Goal: Task Accomplishment & Management: Use online tool/utility

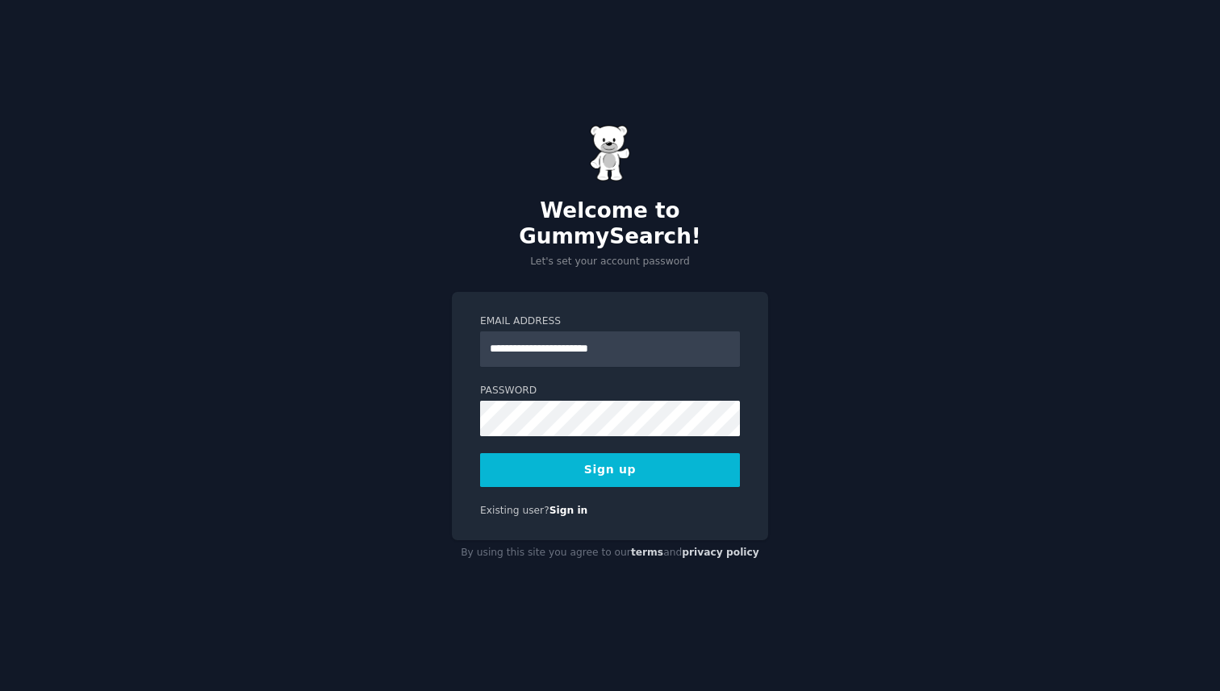
type input "**********"
click at [656, 332] on input "**********" at bounding box center [610, 349] width 260 height 35
click at [626, 467] on button "Sign up" at bounding box center [610, 470] width 260 height 34
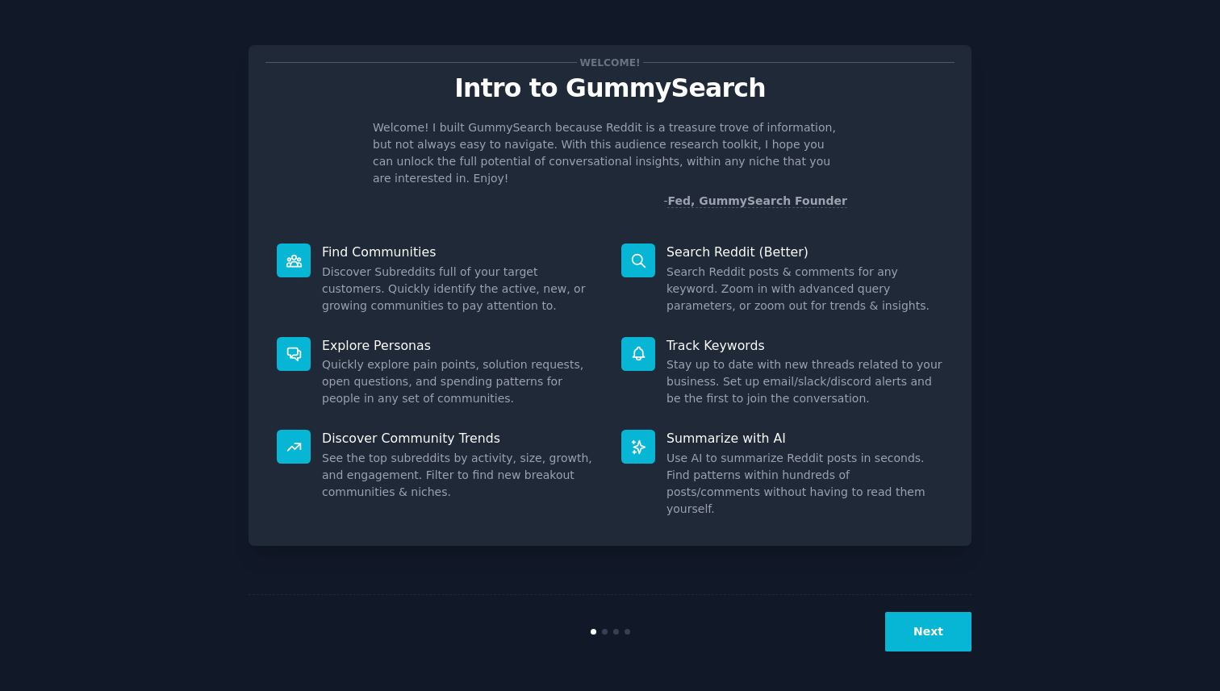
click at [908, 624] on button "Next" at bounding box center [928, 632] width 86 height 40
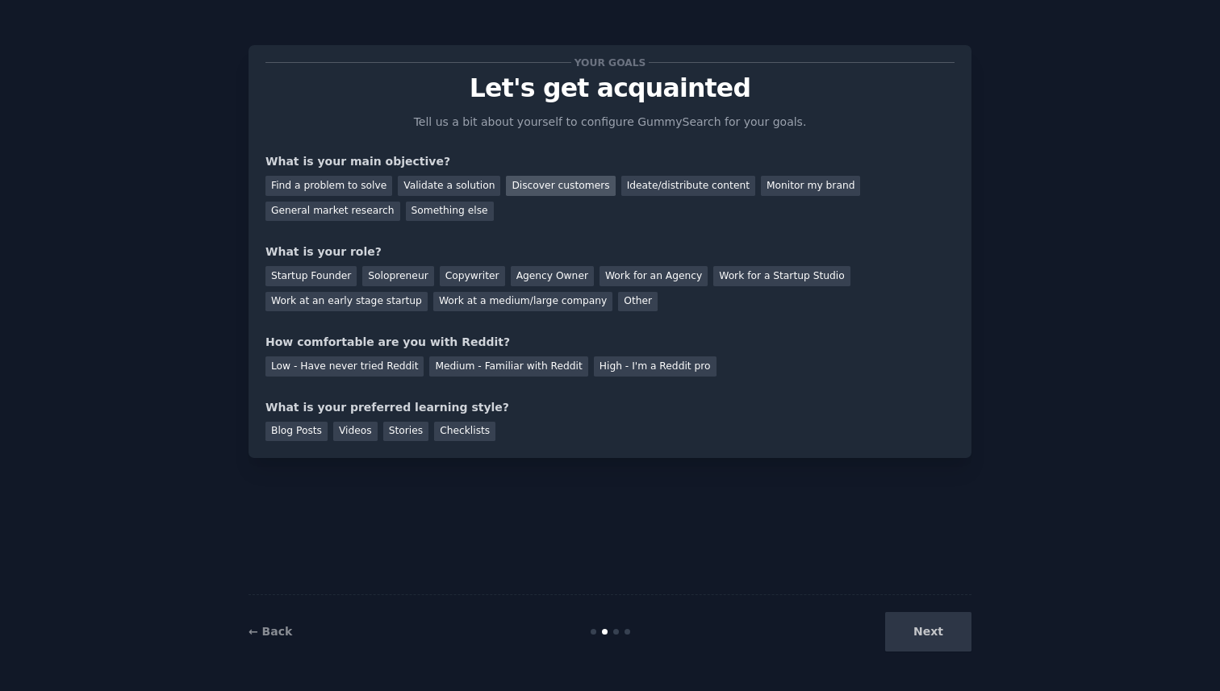
click at [518, 193] on div "Discover customers" at bounding box center [560, 186] width 109 height 20
click at [825, 279] on div "Startup Founder Solopreneur Copywriter Agency Owner Work for an Agency Work for…" at bounding box center [609, 286] width 689 height 51
click at [821, 279] on div "Startup Founder Solopreneur Copywriter Agency Owner Work for an Agency Work for…" at bounding box center [609, 286] width 689 height 51
click at [807, 279] on div "Work for a Startup Studio" at bounding box center [781, 276] width 136 height 20
click at [290, 293] on div "Work at an early stage startup" at bounding box center [346, 302] width 162 height 20
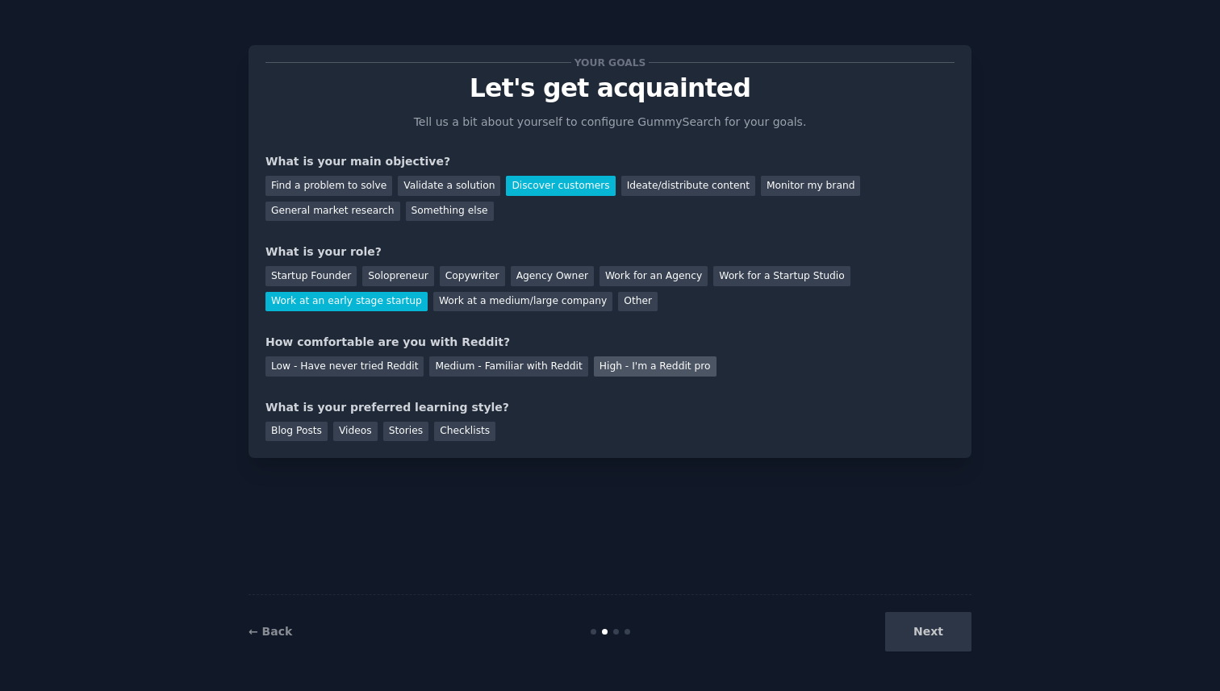
click at [598, 369] on div "High - I'm a Reddit pro" at bounding box center [655, 367] width 123 height 20
click at [513, 357] on div "Medium - Familiar with Reddit" at bounding box center [508, 367] width 158 height 20
click at [937, 635] on div "Next" at bounding box center [850, 632] width 241 height 40
click at [370, 431] on div "Videos" at bounding box center [355, 432] width 44 height 20
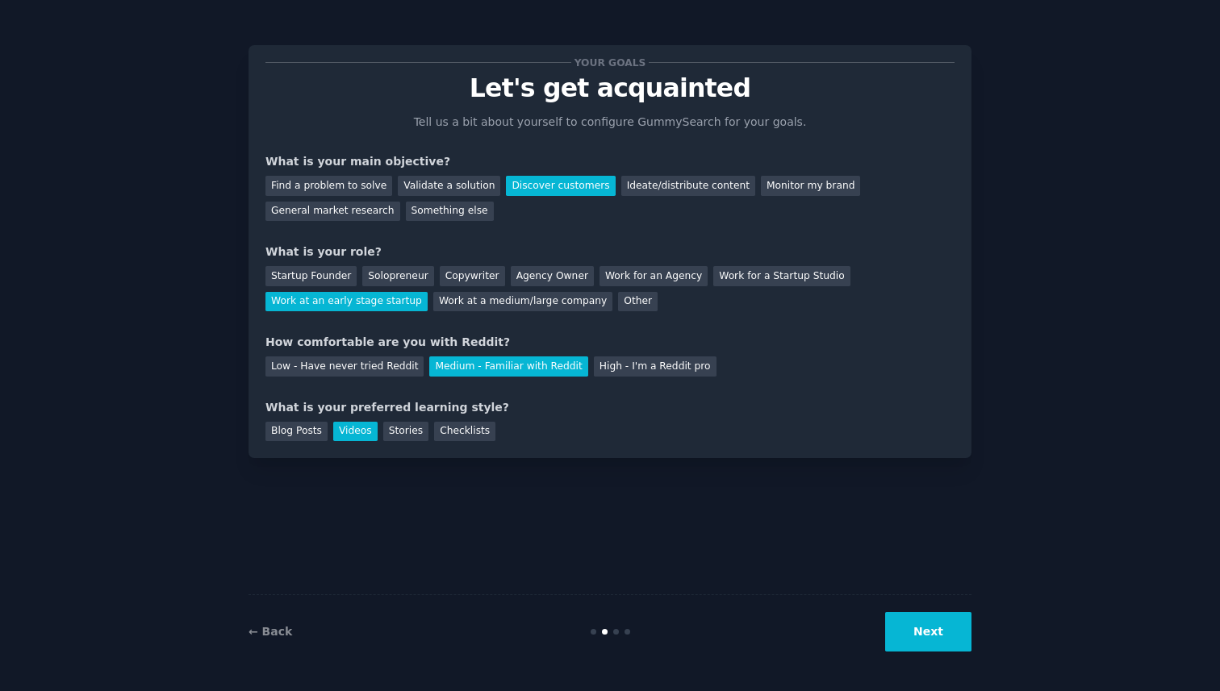
click at [933, 669] on div "Your goals Let's get acquainted Tell us a bit about yourself to configure Gummy…" at bounding box center [610, 345] width 1220 height 691
click at [928, 637] on button "Next" at bounding box center [928, 632] width 86 height 40
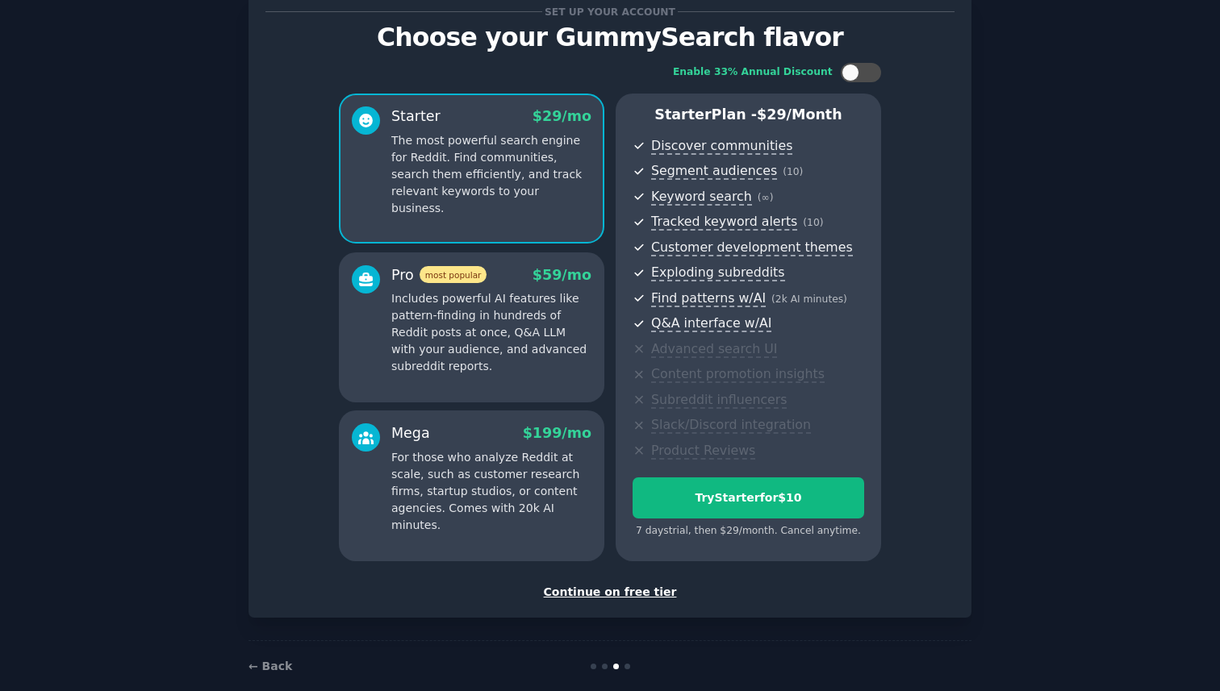
scroll to position [73, 0]
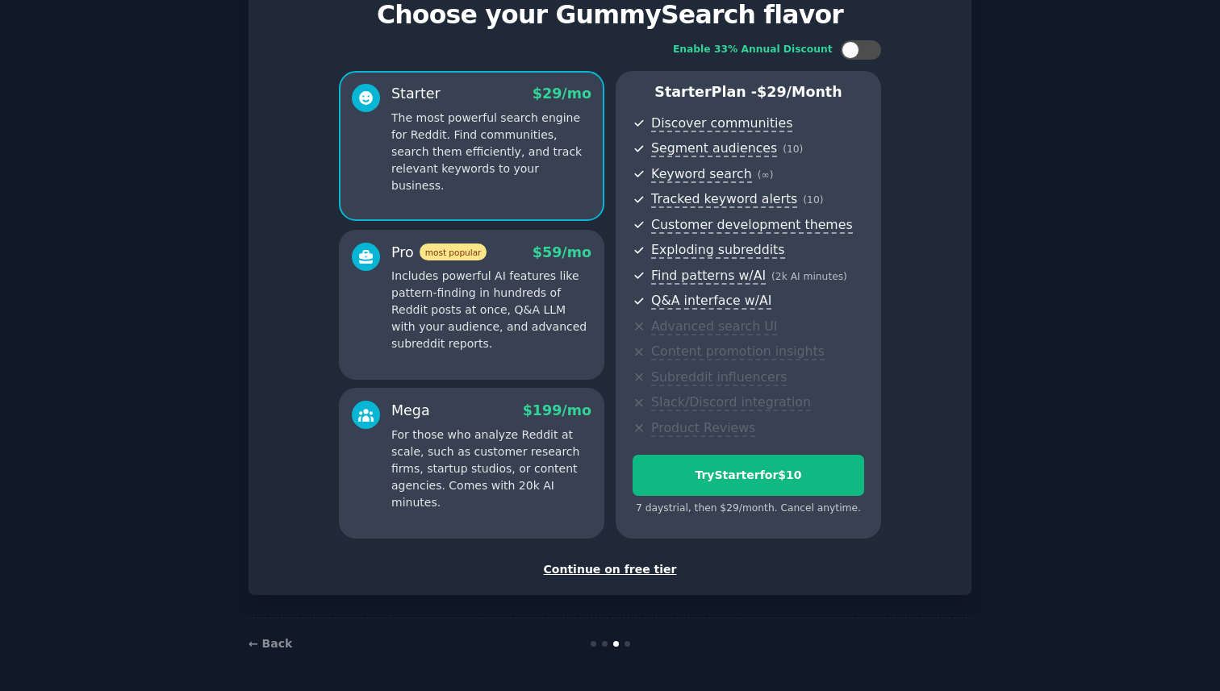
click at [628, 561] on div "Continue on free tier" at bounding box center [609, 569] width 689 height 17
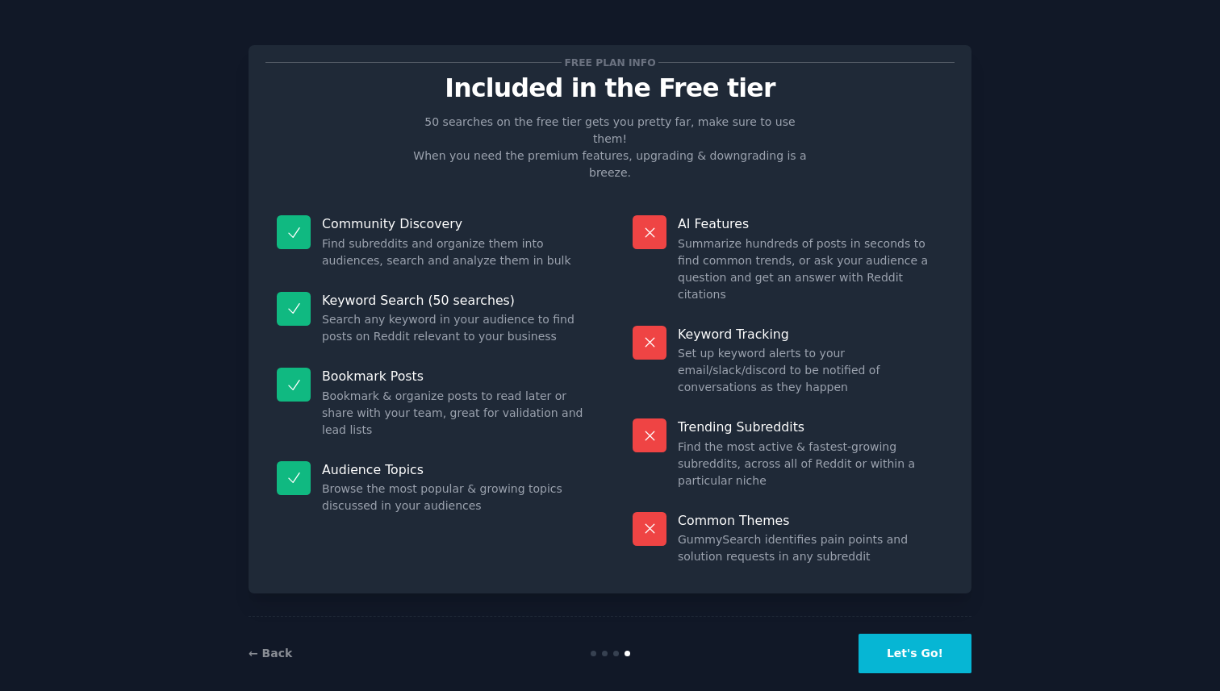
click at [924, 634] on button "Let's Go!" at bounding box center [914, 654] width 113 height 40
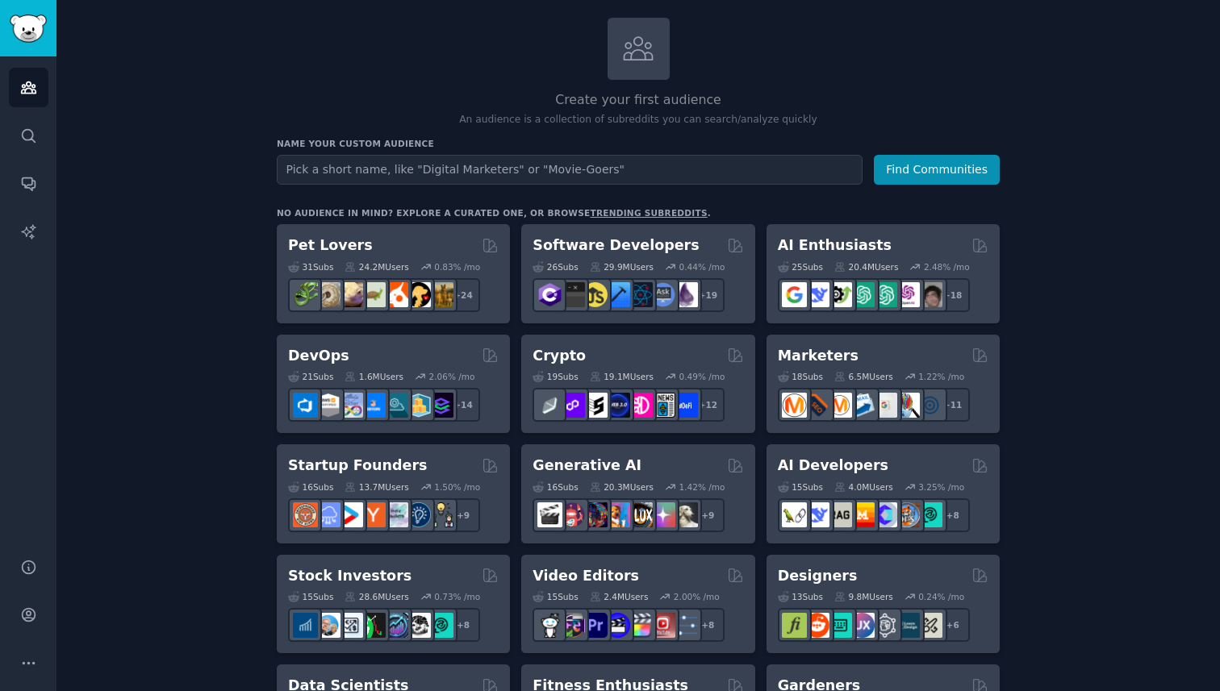
scroll to position [56, 0]
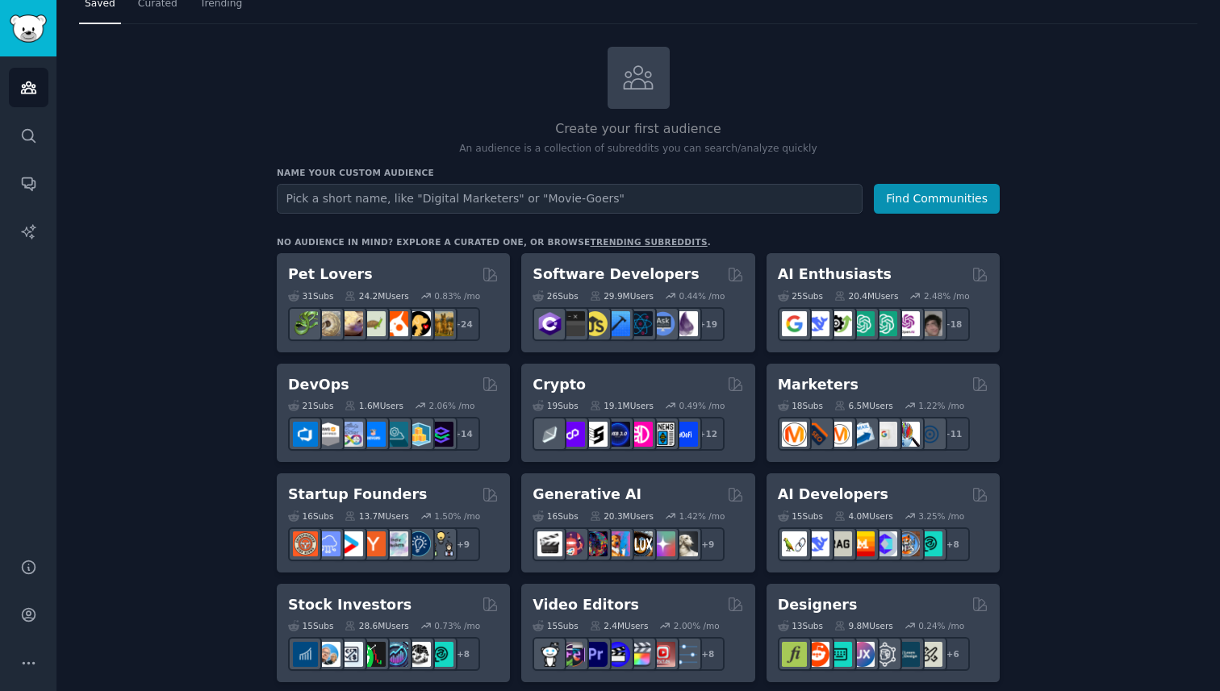
click at [484, 196] on input "text" at bounding box center [570, 199] width 586 height 30
type input "social skill"
click at [874, 184] on button "Find Communities" at bounding box center [937, 199] width 126 height 30
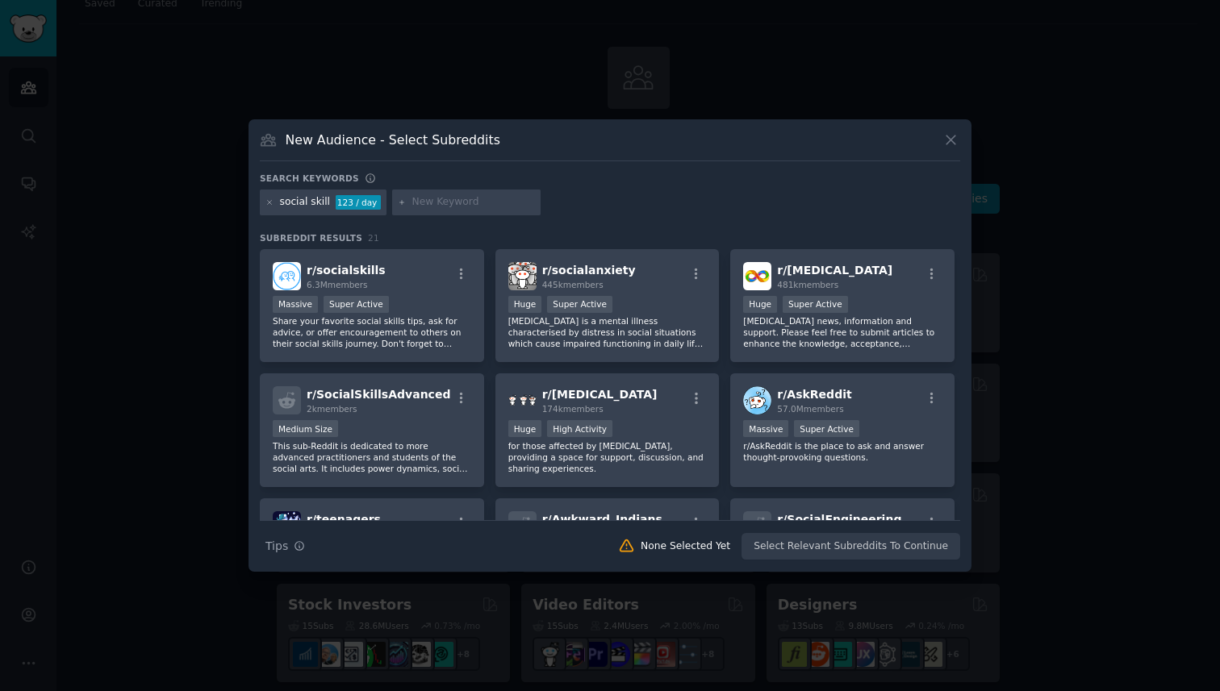
click at [436, 210] on div at bounding box center [466, 203] width 148 height 26
click at [369, 184] on div "Search keywords" at bounding box center [610, 181] width 700 height 17
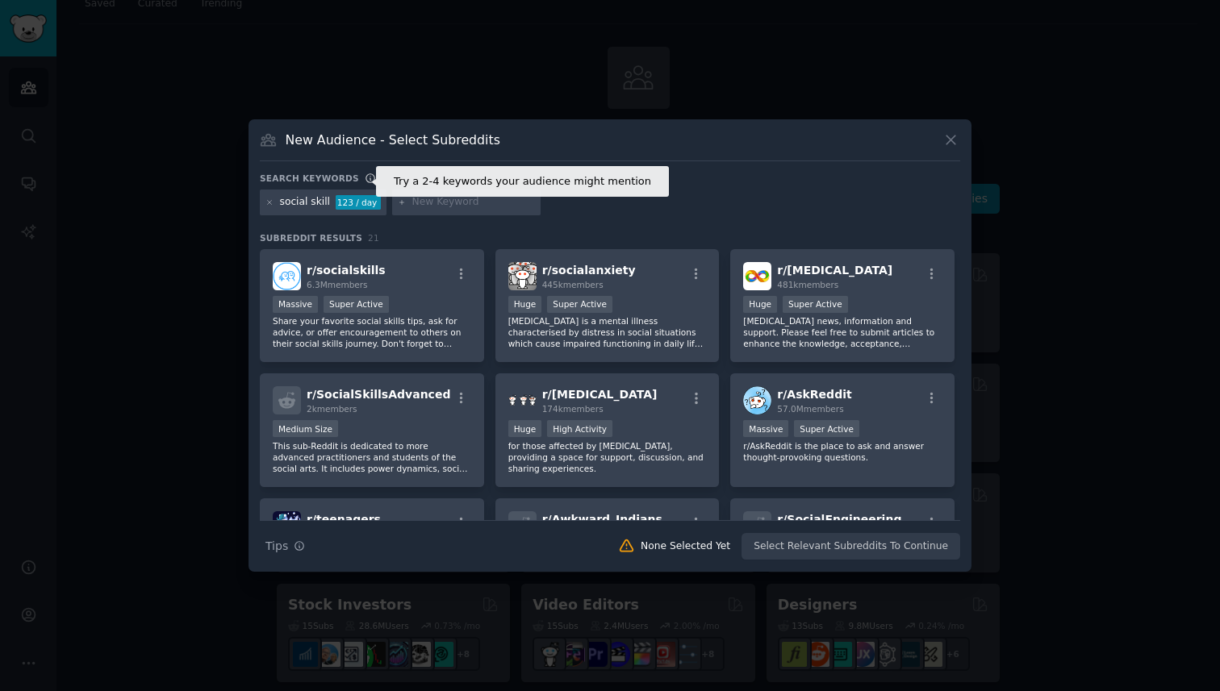
click at [367, 184] on icon at bounding box center [370, 178] width 11 height 11
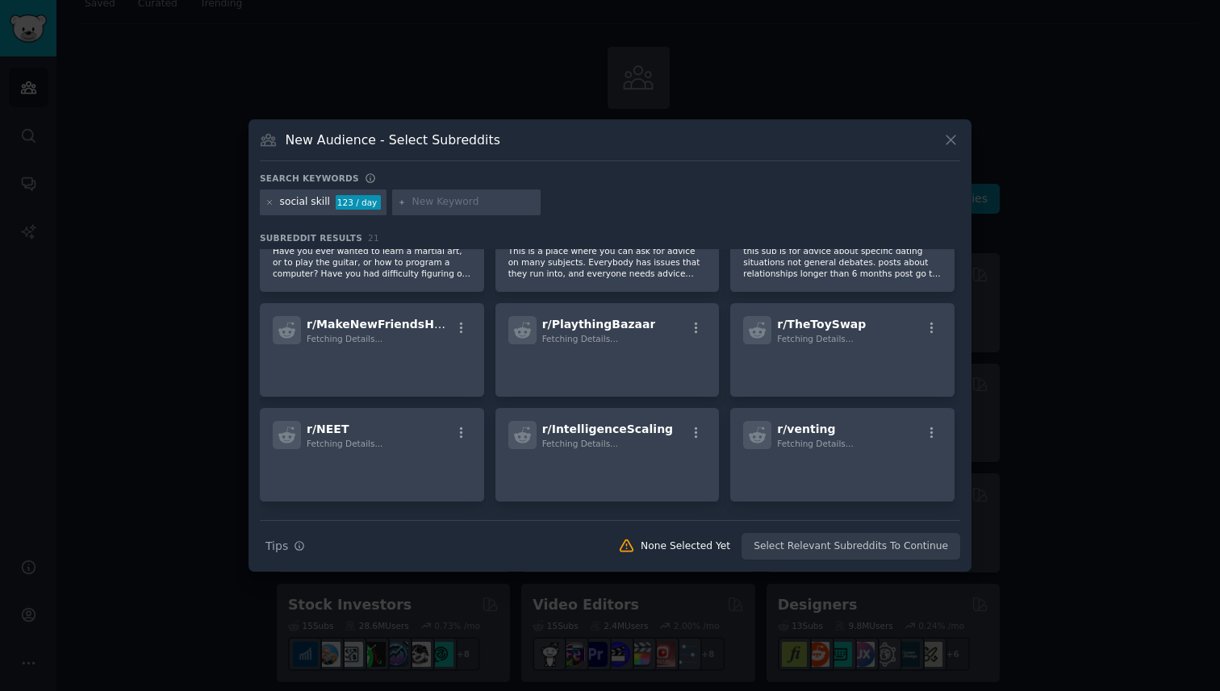
scroll to position [494, 0]
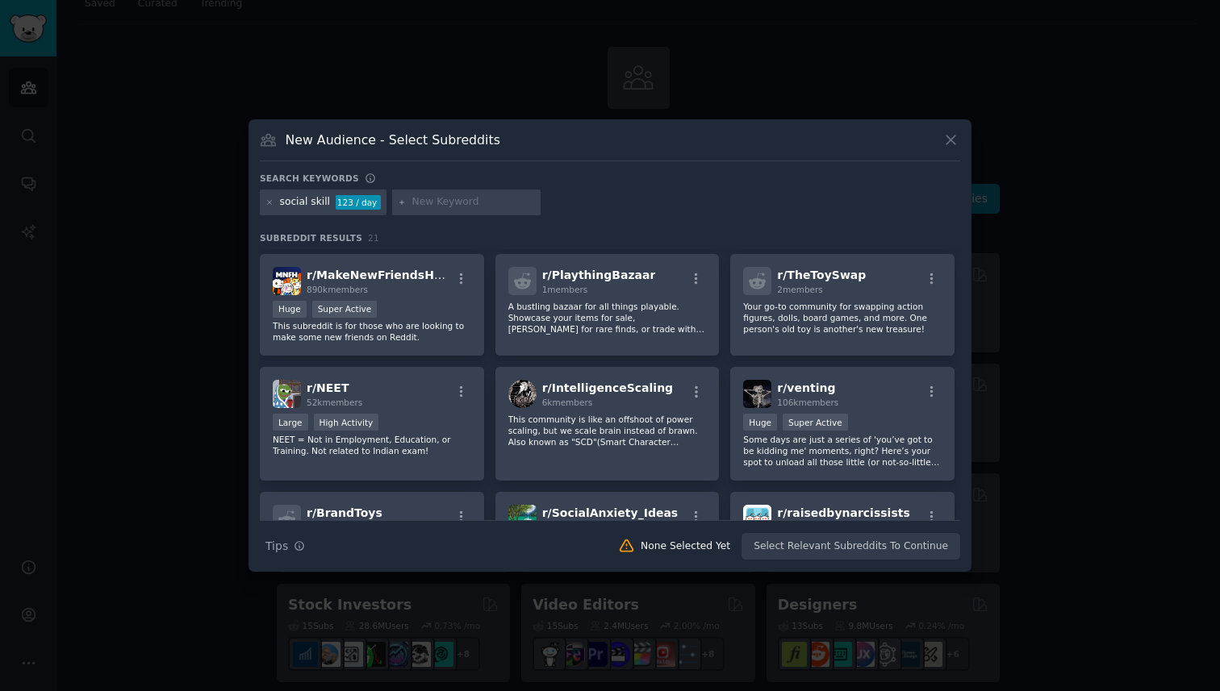
click at [812, 545] on div "Search Tips Tips None Selected Yet Select Relevant Subreddits To Continue" at bounding box center [610, 540] width 700 height 40
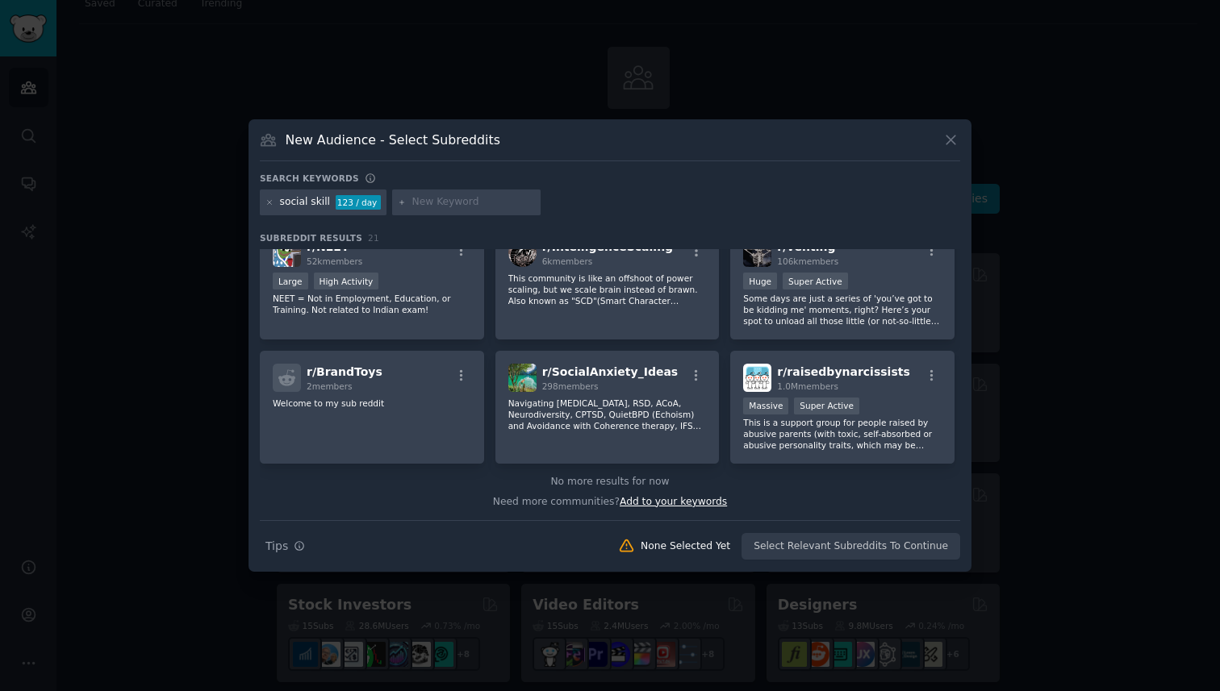
scroll to position [0, 0]
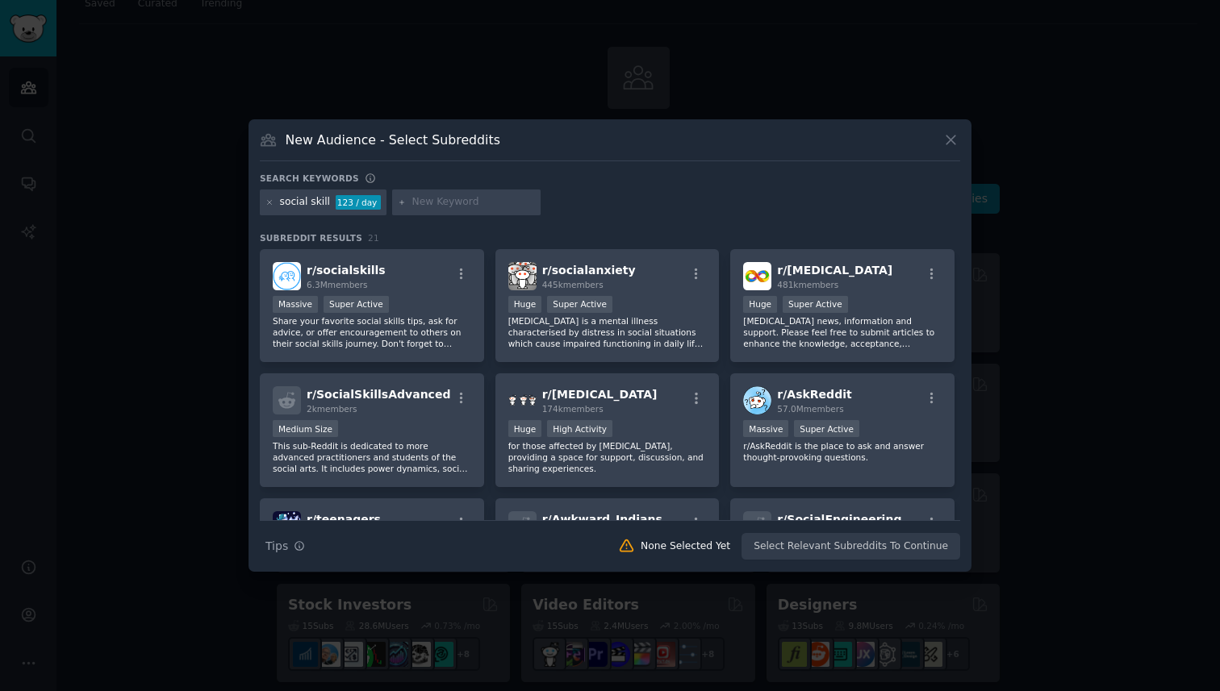
click at [452, 205] on input "text" at bounding box center [473, 202] width 123 height 15
type input "[MEDICAL_DATA]"
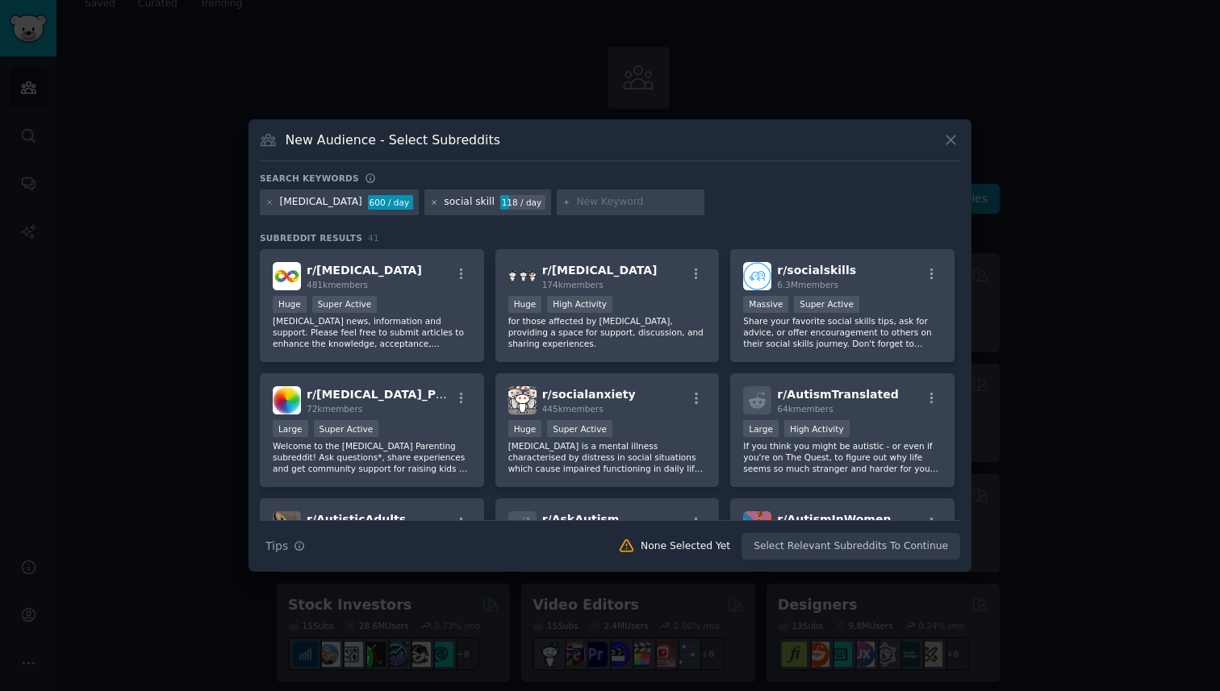
click at [432, 204] on icon at bounding box center [434, 202] width 4 height 4
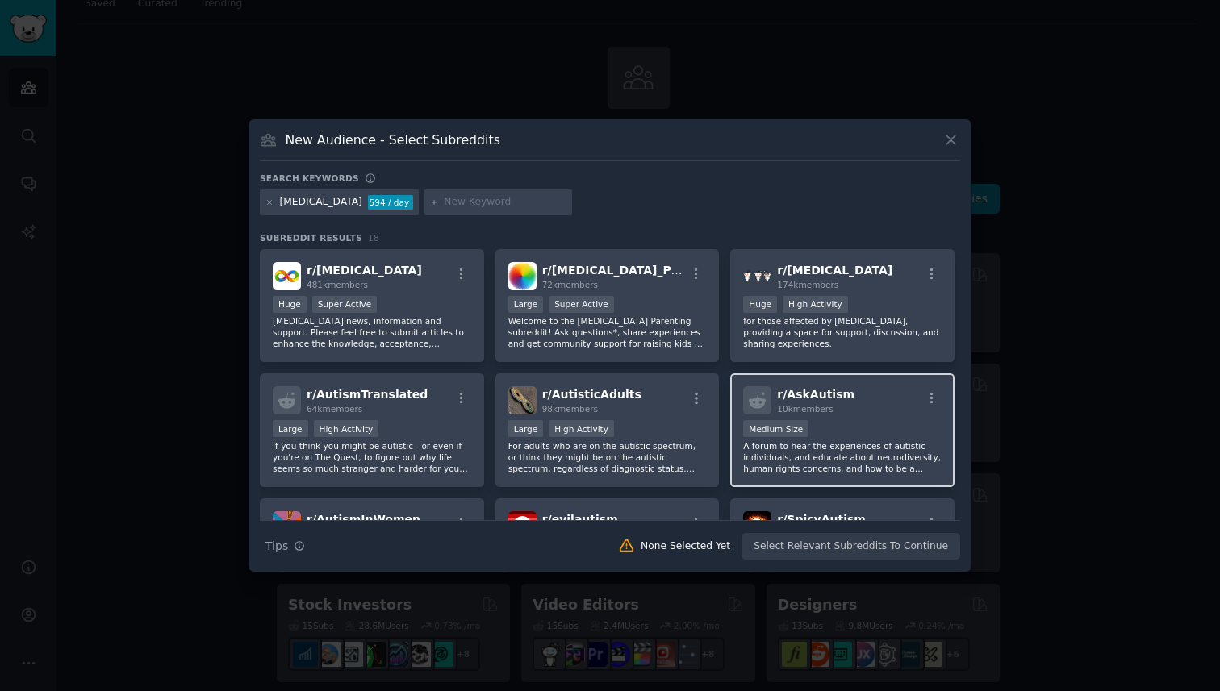
click at [944, 461] on div "r/ AskAutism 10k members Medium Size A forum to hear the experiences of autisti…" at bounding box center [842, 431] width 224 height 114
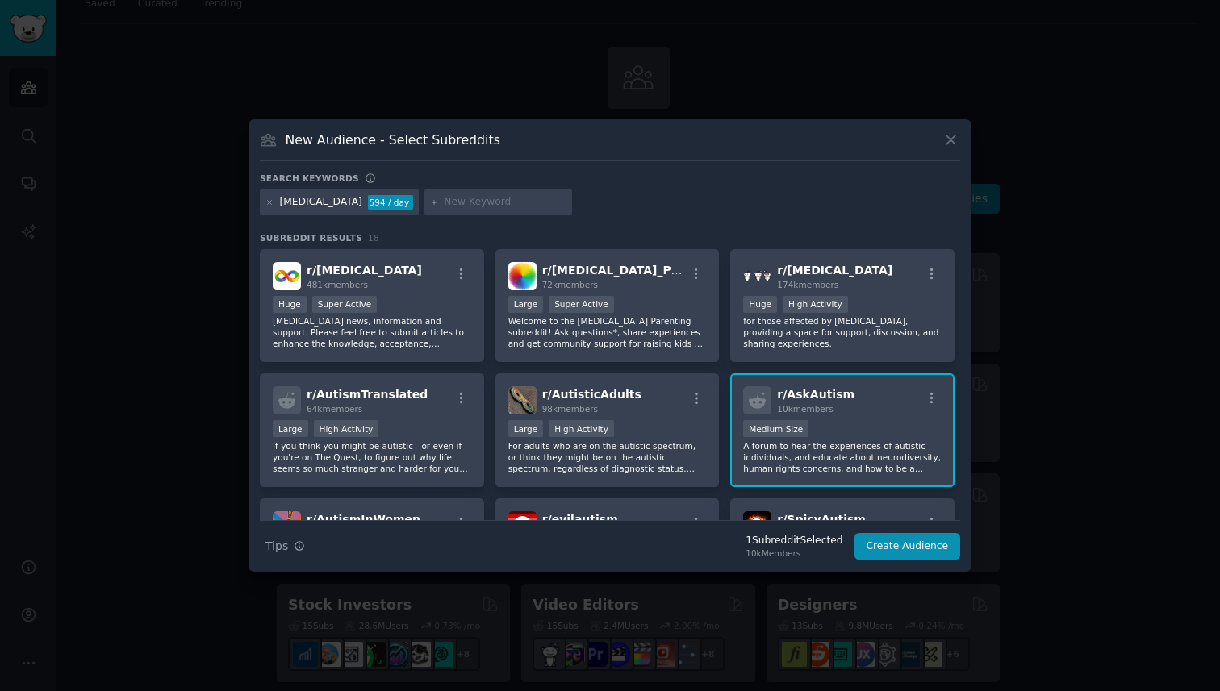
scroll to position [2, 0]
click at [864, 414] on div "r/ AskAutism 10k members Medium Size A forum to hear the experiences of autisti…" at bounding box center [842, 429] width 224 height 114
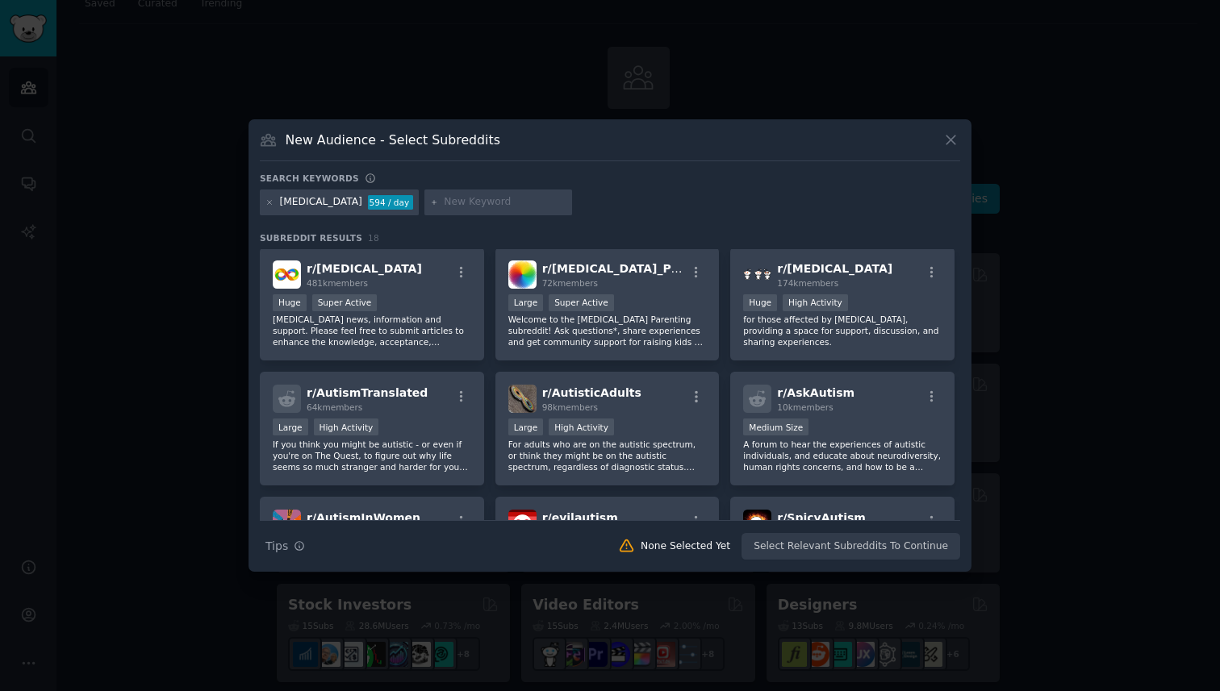
click at [571, 180] on div "Search keywords" at bounding box center [610, 181] width 700 height 17
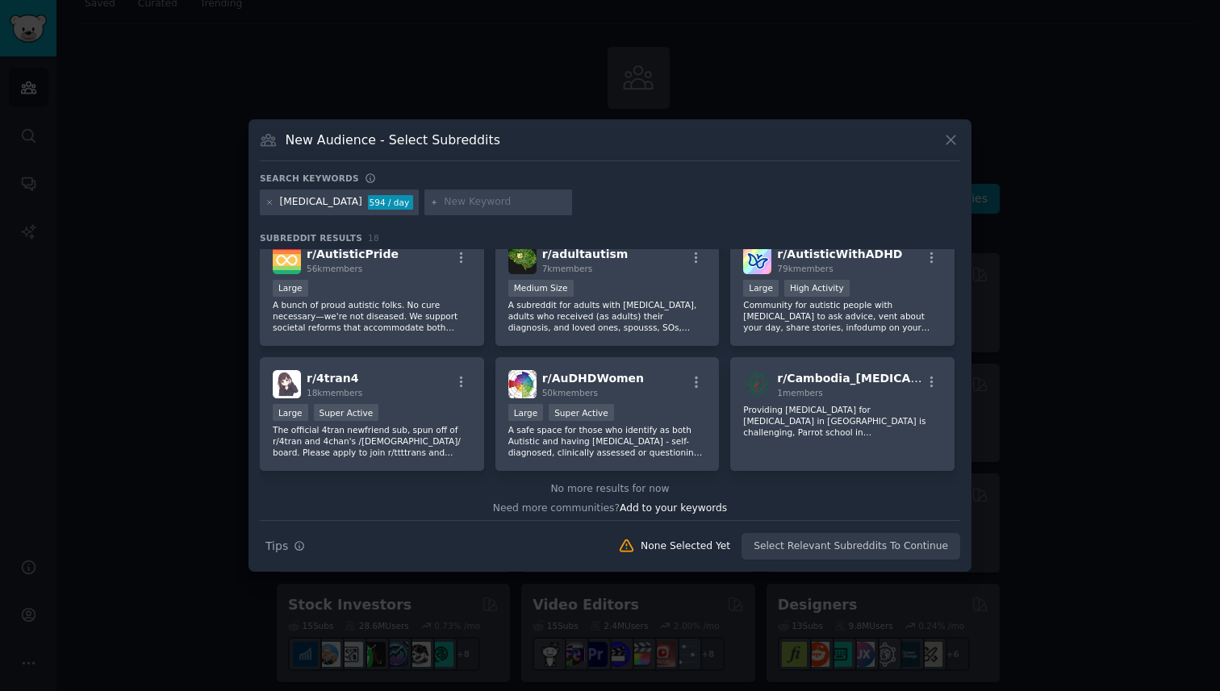
scroll to position [0, 0]
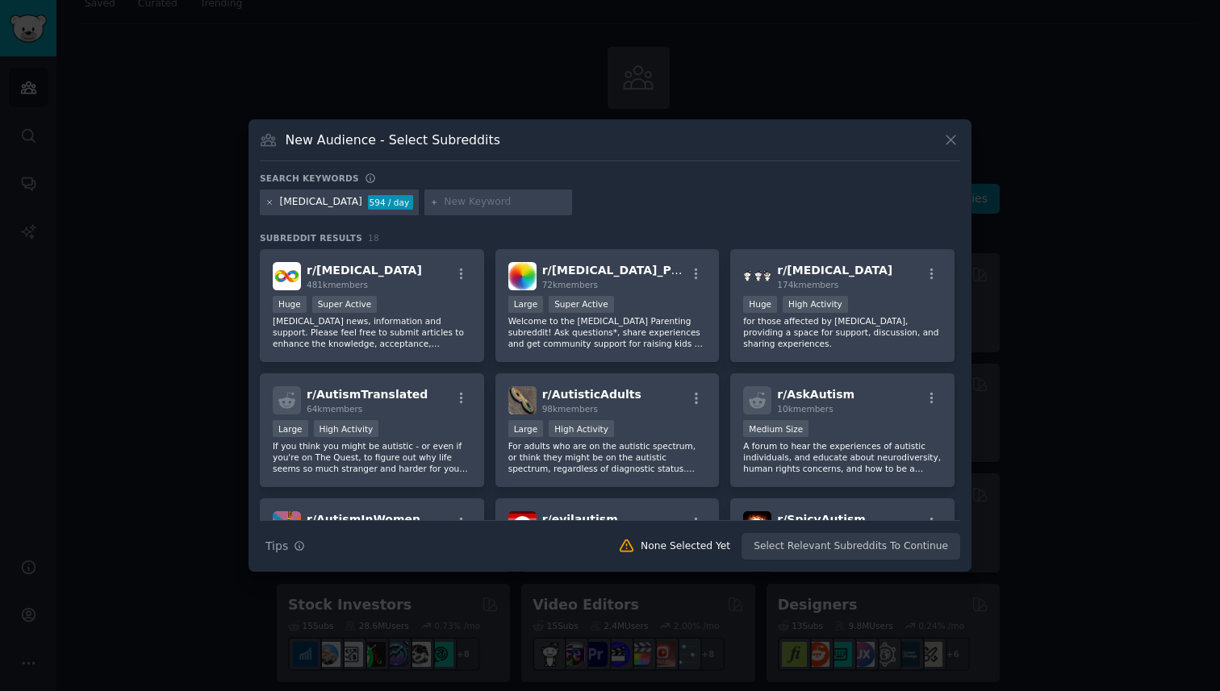
click at [272, 200] on icon at bounding box center [269, 202] width 9 height 9
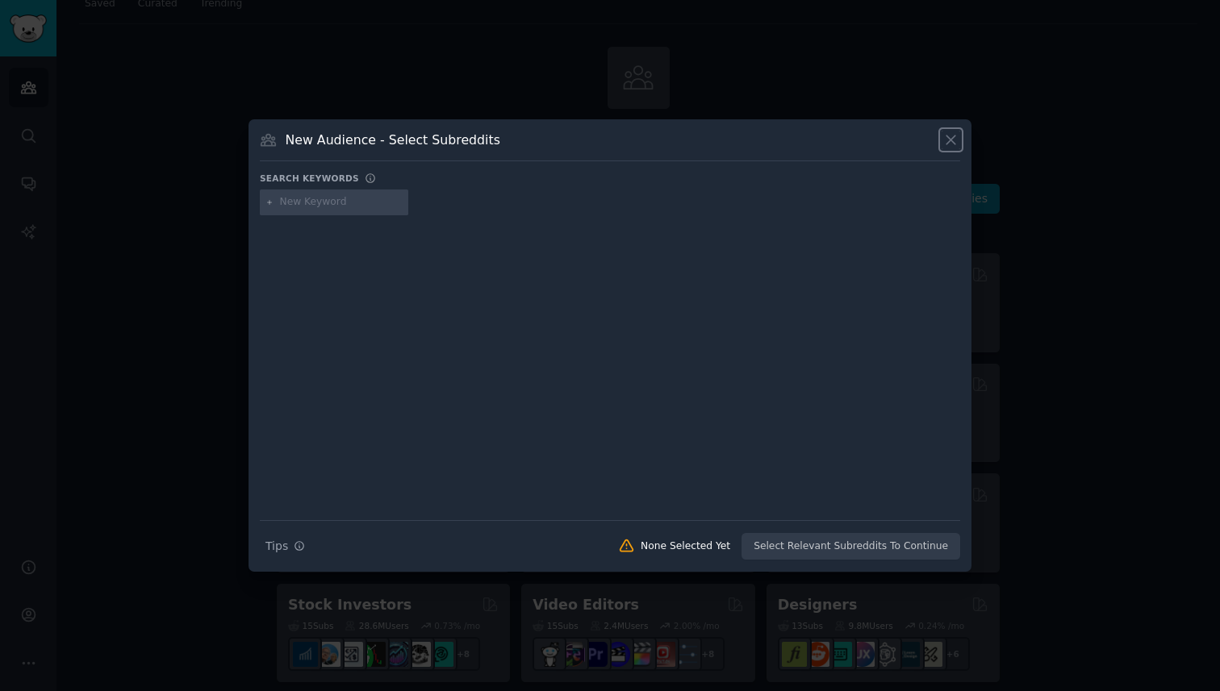
click at [946, 136] on icon at bounding box center [950, 140] width 9 height 9
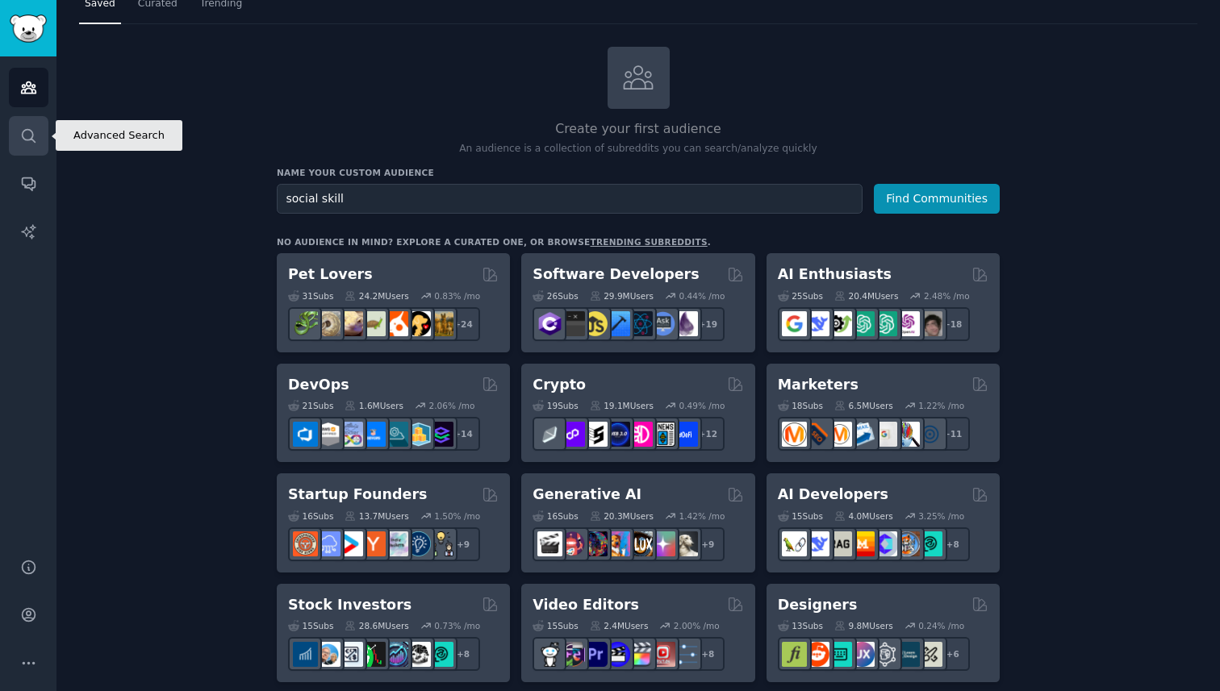
click at [24, 138] on icon "Sidebar" at bounding box center [28, 135] width 17 height 17
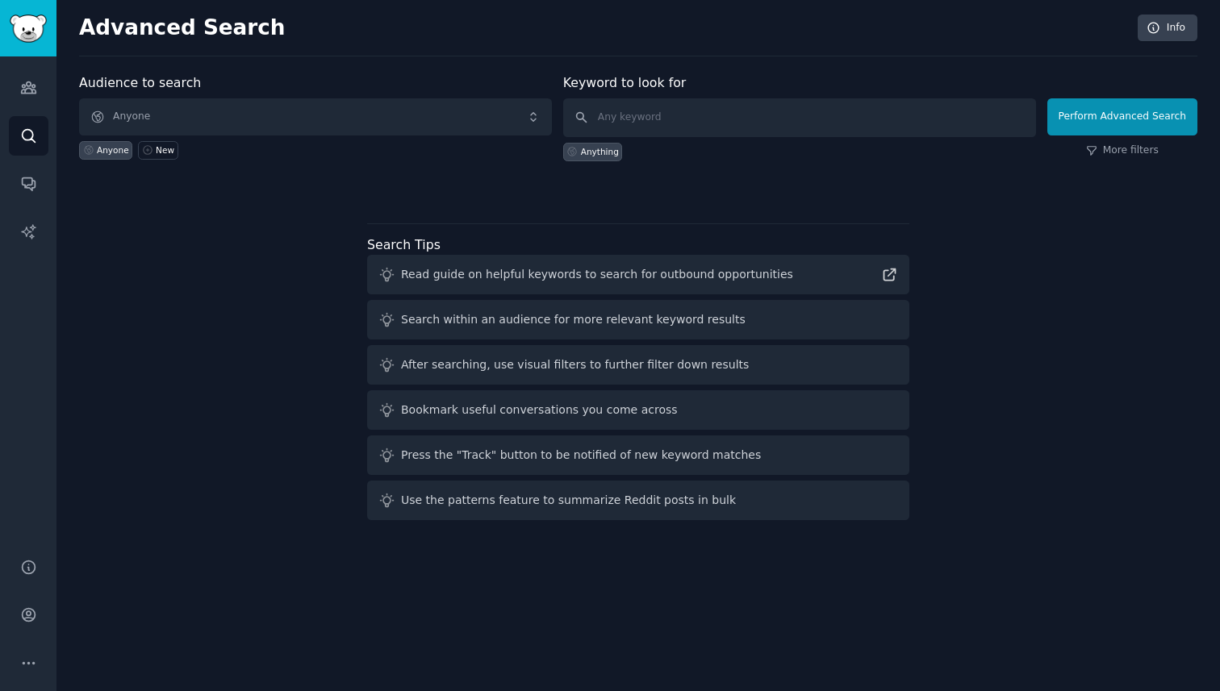
click at [1127, 160] on div "Perform Advanced Search More filters" at bounding box center [1122, 121] width 150 height 80
click at [1137, 152] on link "More filters" at bounding box center [1122, 151] width 73 height 15
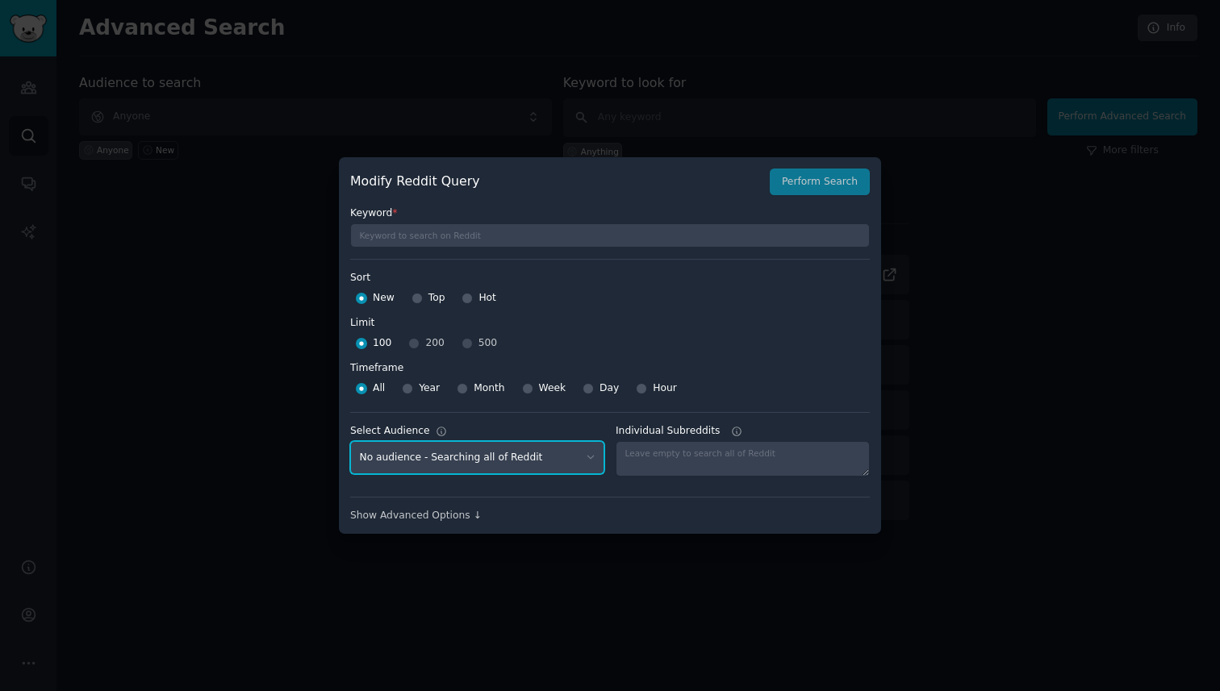
click at [555, 460] on select "No audience - Searching all of Reddit" at bounding box center [477, 457] width 254 height 33
click at [472, 522] on div "Show Advanced Options ↓" at bounding box center [610, 516] width 520 height 15
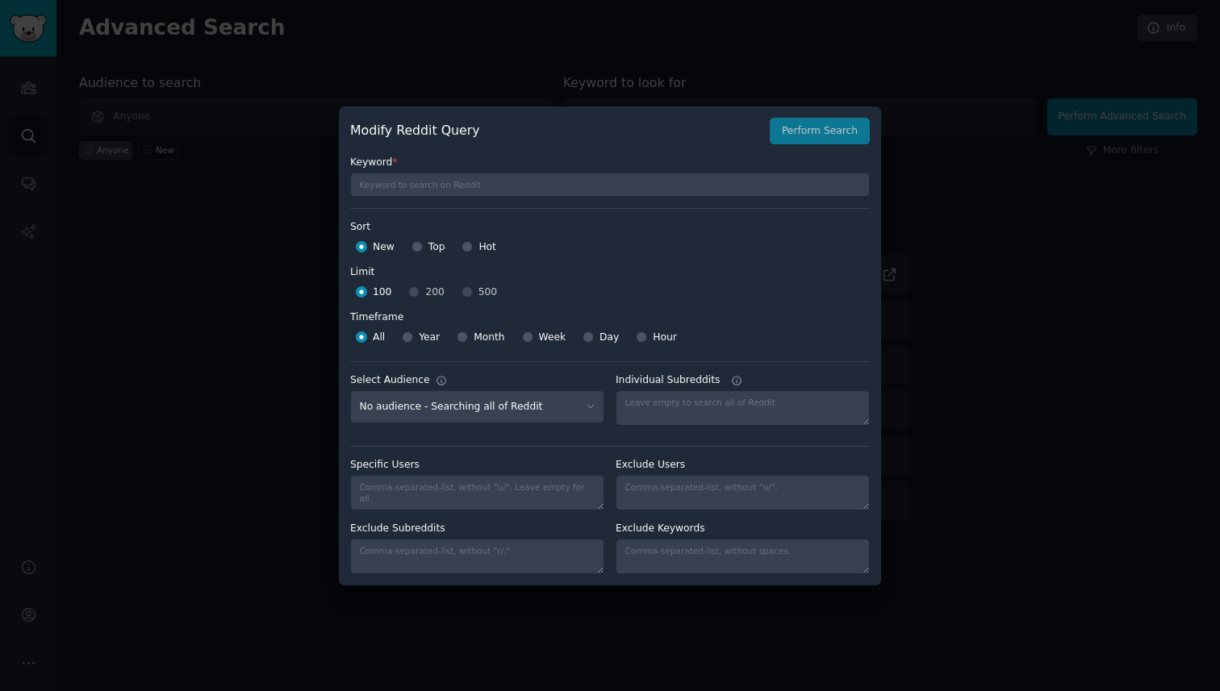
click at [924, 161] on div at bounding box center [610, 345] width 1220 height 691
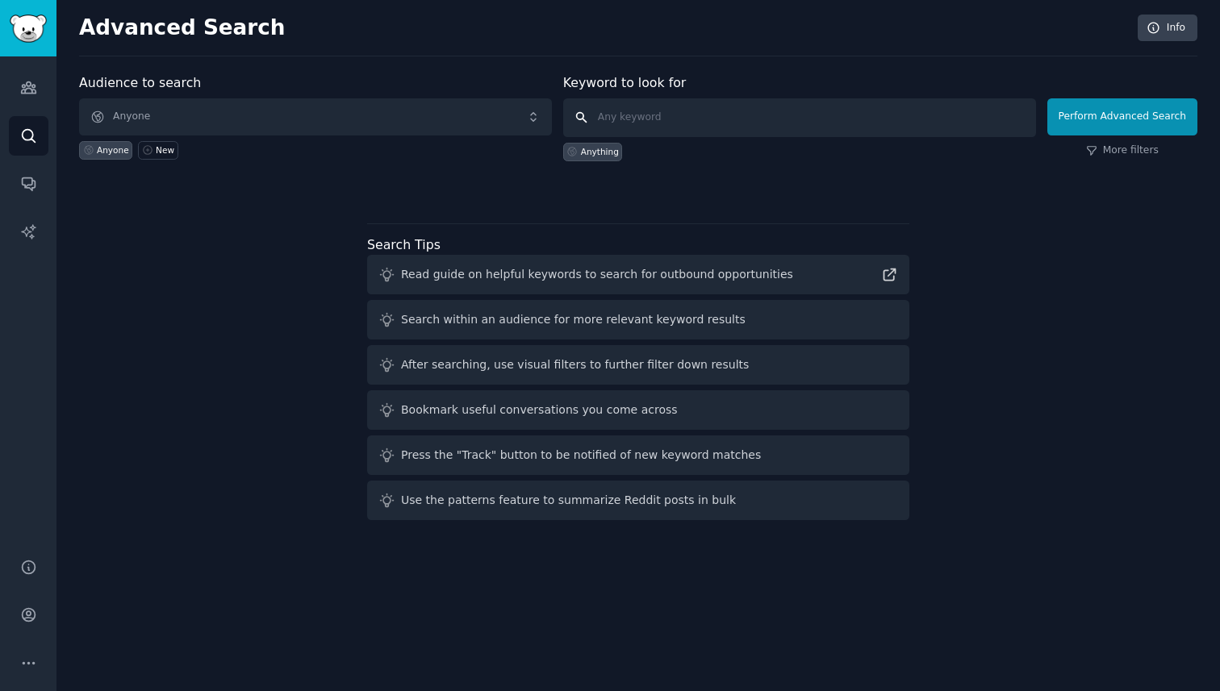
click at [776, 123] on input "text" at bounding box center [799, 117] width 473 height 39
type input "socialization"
click button "Perform Advanced Search" at bounding box center [1122, 116] width 150 height 37
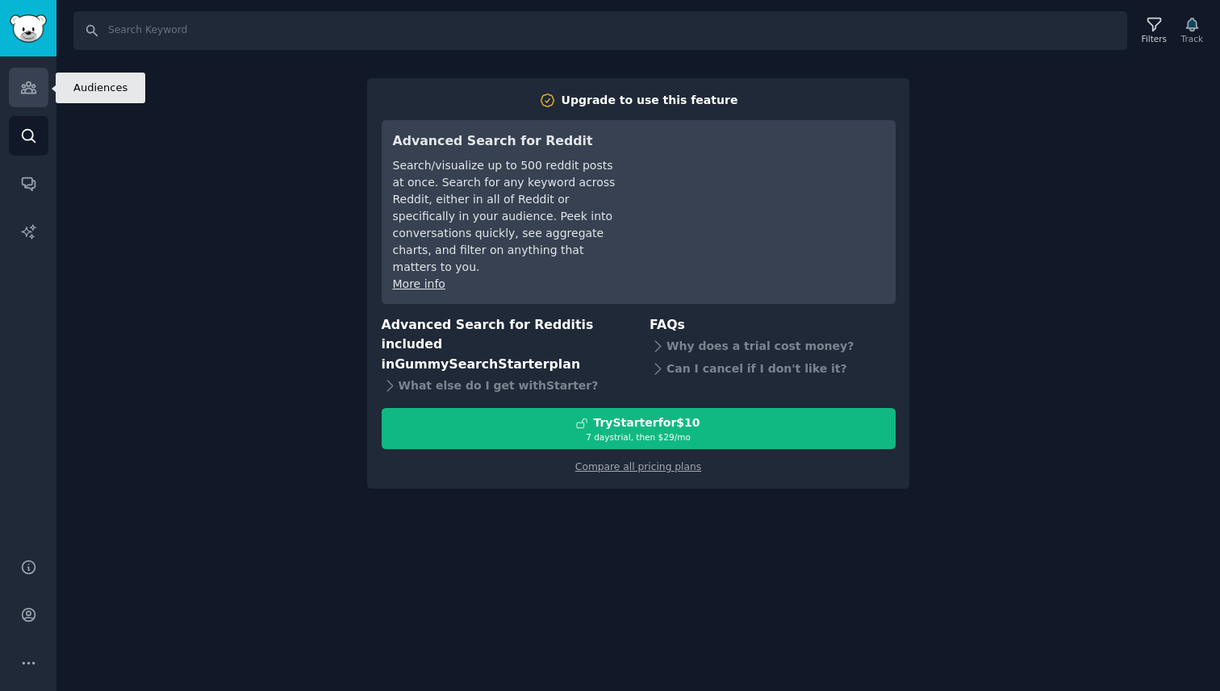
click at [42, 95] on link "Audiences" at bounding box center [29, 88] width 40 height 40
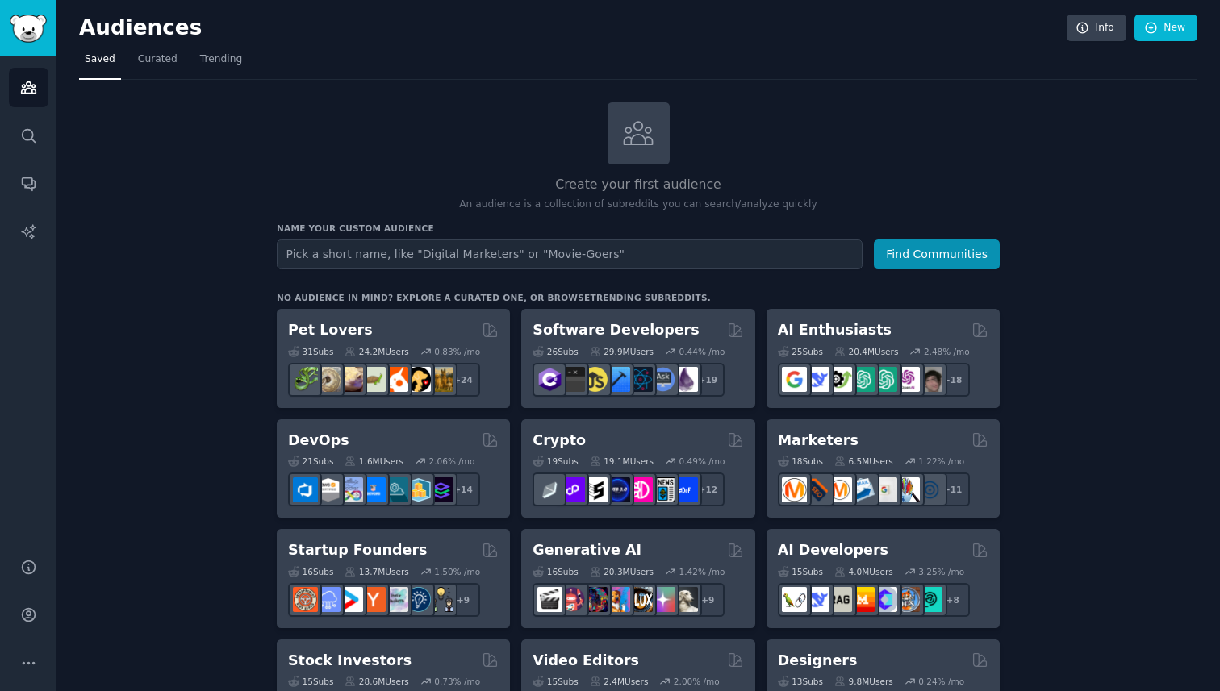
click at [461, 257] on input "text" at bounding box center [570, 255] width 586 height 30
type input "socialization"
click at [874, 240] on button "Find Communities" at bounding box center [937, 255] width 126 height 30
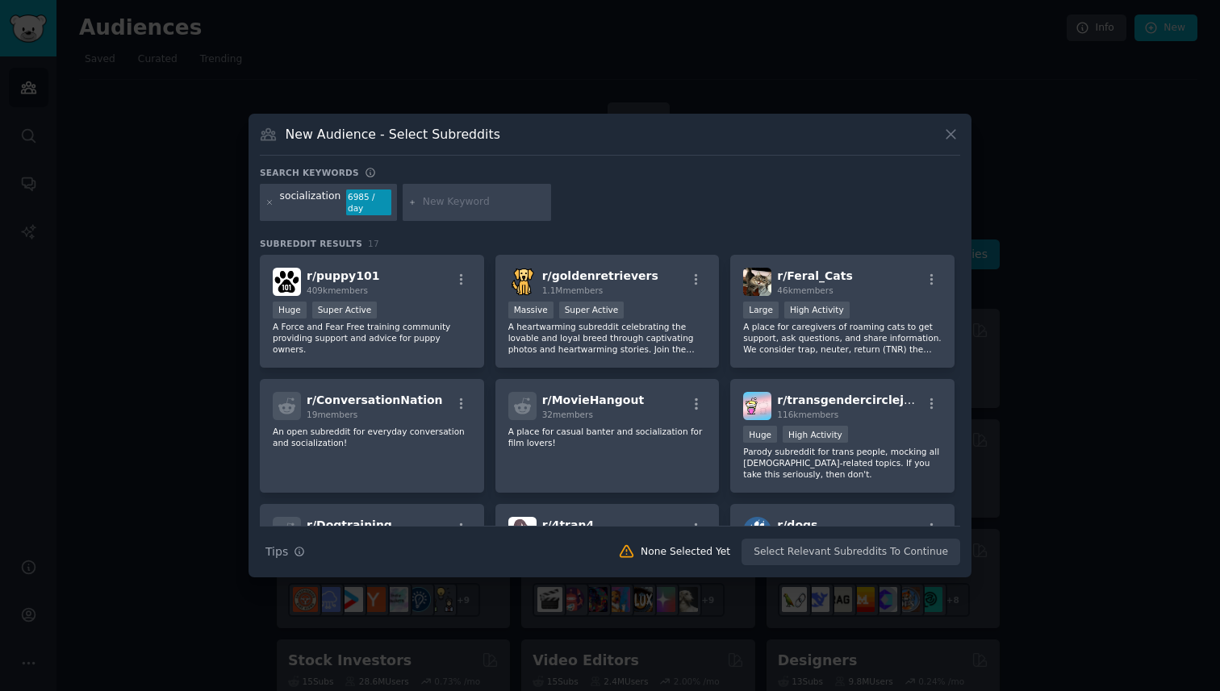
click at [956, 144] on div "New Audience - Select Subreddits" at bounding box center [610, 140] width 700 height 31
